Goal: Check status: Check status

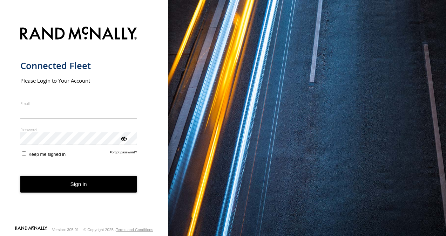
type input "**********"
click at [20, 176] on button "Sign in" at bounding box center [78, 184] width 117 height 17
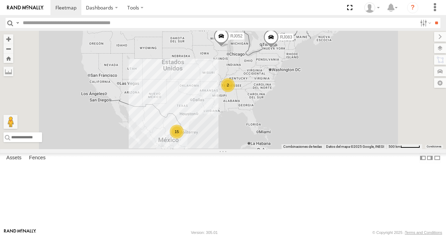
scroll to position [140, 0]
click at [0, 0] on div "XPD GLOBAL" at bounding box center [0, 0] width 0 height 0
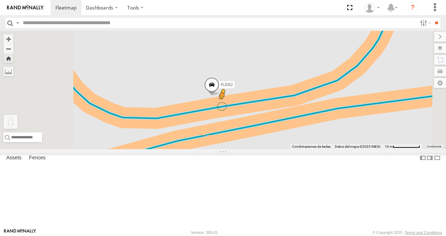
drag, startPoint x: 189, startPoint y: 197, endPoint x: 309, endPoint y: 144, distance: 131.0
click at [309, 144] on div "RJ062 Para activar la función de arrastrar con el teclado, presiona Alt + Intro…" at bounding box center [223, 90] width 446 height 118
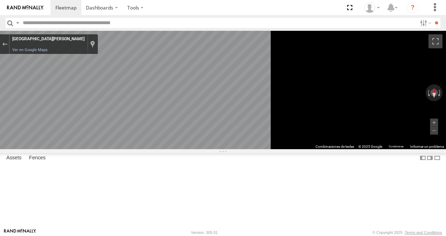
click at [84, 39] on div "Coahuila de Zaragoza" at bounding box center [48, 39] width 72 height 6
copy div "Coahuila de Zaragoza Coahuila de Zaragoza"
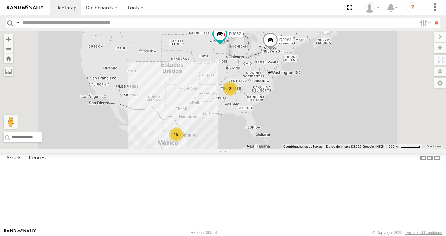
scroll to position [105, 0]
click at [0, 0] on div "XPD GLOBAL" at bounding box center [0, 0] width 0 height 0
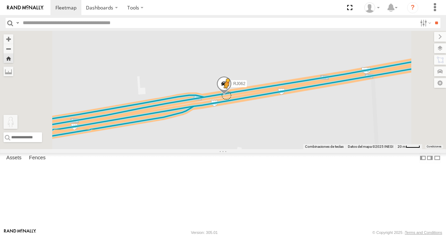
drag, startPoint x: 187, startPoint y: 204, endPoint x: 315, endPoint y: 134, distance: 145.0
click at [315, 134] on div "RJ062 Para activar la función de arrastrar con el teclado, presiona Alt + Intro…" at bounding box center [223, 90] width 446 height 118
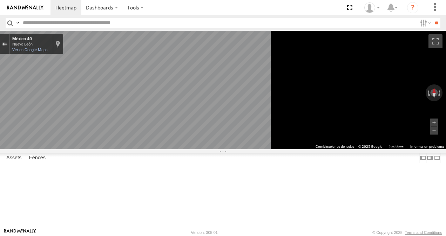
drag, startPoint x: 179, startPoint y: 43, endPoint x: 193, endPoint y: 47, distance: 15.0
click at [7, 43] on div "Sal de Street View" at bounding box center [4, 44] width 5 height 4
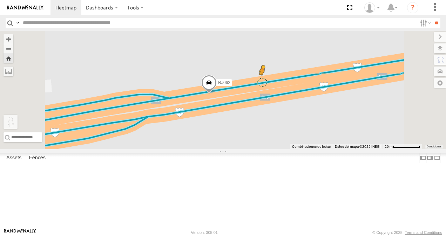
drag, startPoint x: 186, startPoint y: 199, endPoint x: 350, endPoint y: 122, distance: 181.4
click at [350, 122] on div "RJ062 Para activar la función de arrastrar con el teclado, presiona Alt + Intro…" at bounding box center [223, 90] width 446 height 118
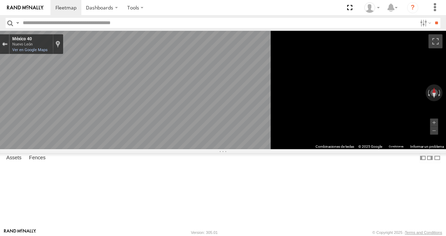
click at [7, 44] on div "Sal de Street View" at bounding box center [4, 44] width 5 height 4
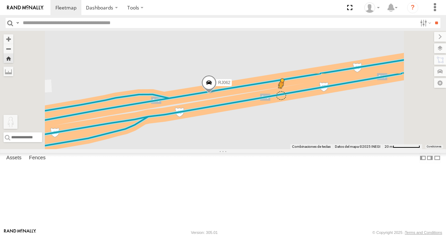
drag, startPoint x: 185, startPoint y: 203, endPoint x: 370, endPoint y: 134, distance: 197.9
click at [370, 134] on div "RJ062 Para activar la función de arrastrar con el teclado, presiona Alt + Intro…" at bounding box center [223, 90] width 446 height 118
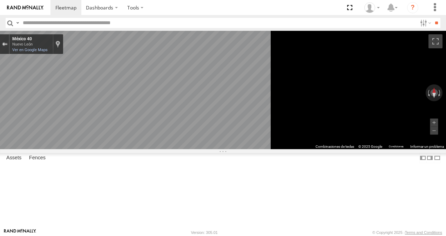
click at [7, 45] on div "Sal de Street View" at bounding box center [4, 44] width 5 height 4
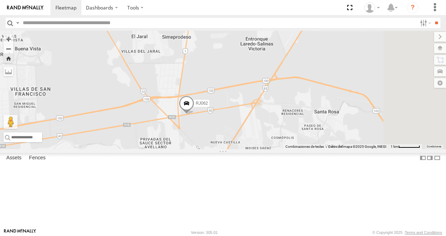
drag, startPoint x: 394, startPoint y: 140, endPoint x: 287, endPoint y: 169, distance: 111.7
click at [287, 149] on div "RJ062 Cargando..." at bounding box center [223, 90] width 446 height 118
